Goal: Task Accomplishment & Management: Complete application form

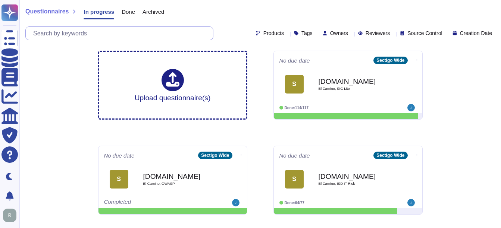
click at [63, 35] on input "text" at bounding box center [121, 33] width 184 height 13
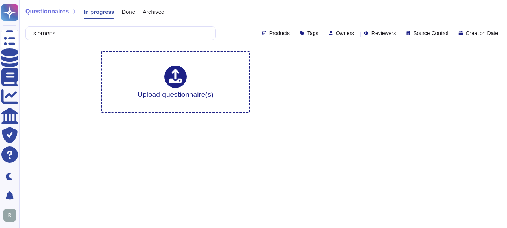
type input "siemens"
click at [126, 13] on span "Done" at bounding box center [128, 12] width 13 height 6
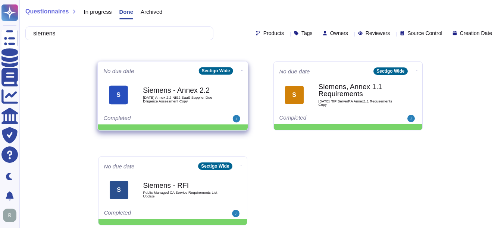
scroll to position [88, 0]
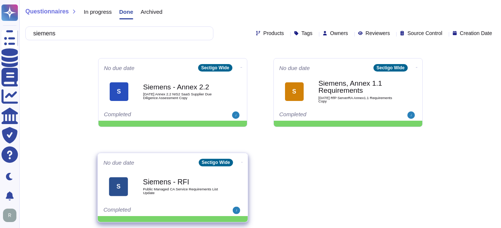
click at [197, 190] on span "Public Managed CA Service Requirements List Update" at bounding box center [180, 191] width 75 height 7
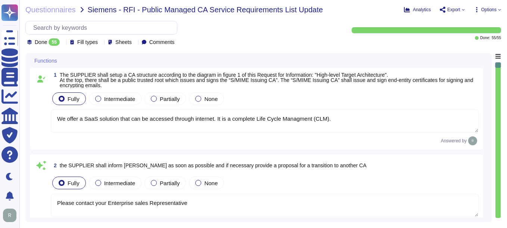
type textarea "We offer a SaaS solution that can be accessed through internet. It is a complet…"
type textarea "Please contact your Enterprise sales Representative"
type textarea "The security requirements at Sectigo are implemented through a comprehensive ap…"
click at [55, 10] on span "Questionnaires" at bounding box center [50, 9] width 50 height 7
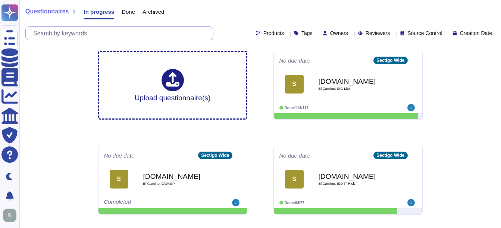
click at [66, 34] on input "text" at bounding box center [121, 33] width 184 height 13
click at [128, 13] on span "Done" at bounding box center [128, 12] width 13 height 6
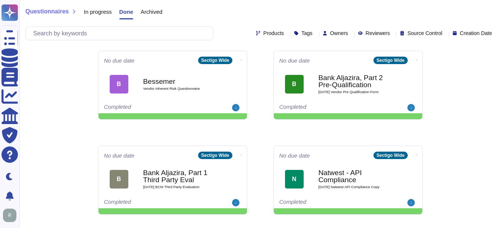
click at [97, 24] on div "Questionnaires In progress Done Archived Products Tags Owners Reviewers Source …" at bounding box center [260, 22] width 482 height 45
click at [84, 33] on input "text" at bounding box center [121, 33] width 184 height 13
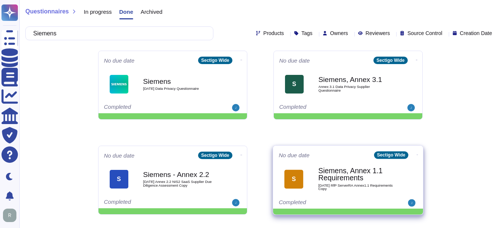
type input "Siemens"
click at [332, 188] on span "[DATE] RfP ServerRA Annex1.1 Requirements Copy" at bounding box center [355, 187] width 75 height 7
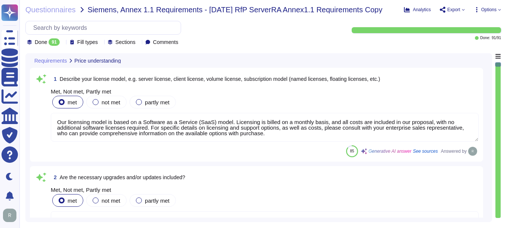
type textarea "Our licensing model is based on a Software as a Service (SaaS) model. Licensing…"
type textarea "Yes, necessary upgrades and updates are included. Updates are performed as nece…"
type textarea "Contract markups have been provided with this proposal."
click at [73, 10] on span "Questionnaires" at bounding box center [50, 9] width 50 height 7
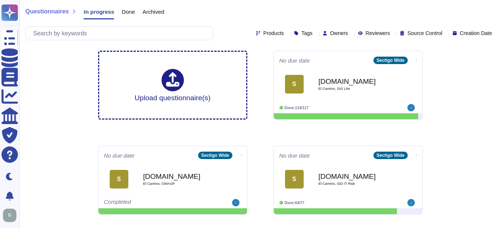
click at [127, 12] on span "Done" at bounding box center [128, 12] width 13 height 6
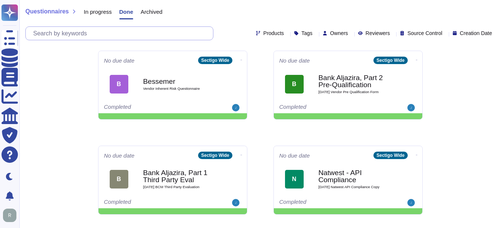
click at [75, 39] on input "text" at bounding box center [121, 33] width 184 height 13
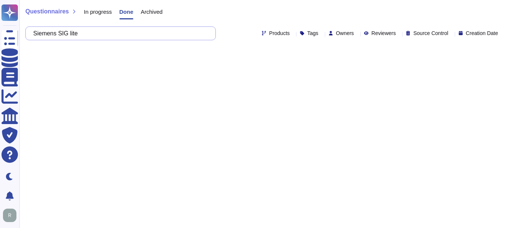
type input "Siemens SIG lite"
click at [94, 57] on html "Questionnaires Knowledge Base Documents Analytics CAIQ / SIG Trust Center Help …" at bounding box center [253, 28] width 507 height 57
click at [99, 12] on span "In progress" at bounding box center [98, 12] width 28 height 6
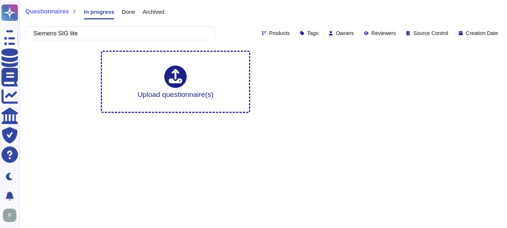
click at [158, 12] on span "Archived" at bounding box center [154, 12] width 22 height 6
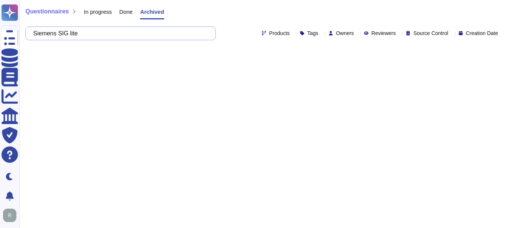
click at [100, 39] on input "Siemens SIG lite" at bounding box center [118, 33] width 178 height 13
